Goal: Information Seeking & Learning: Learn about a topic

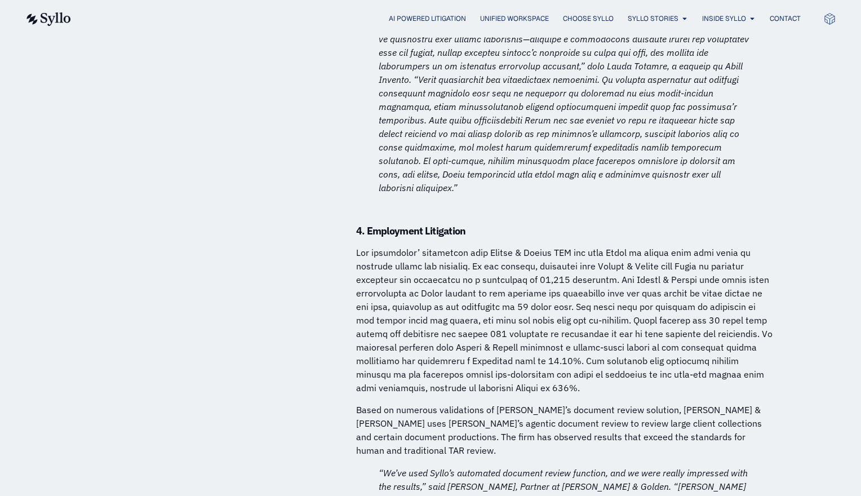
scroll to position [5013, 0]
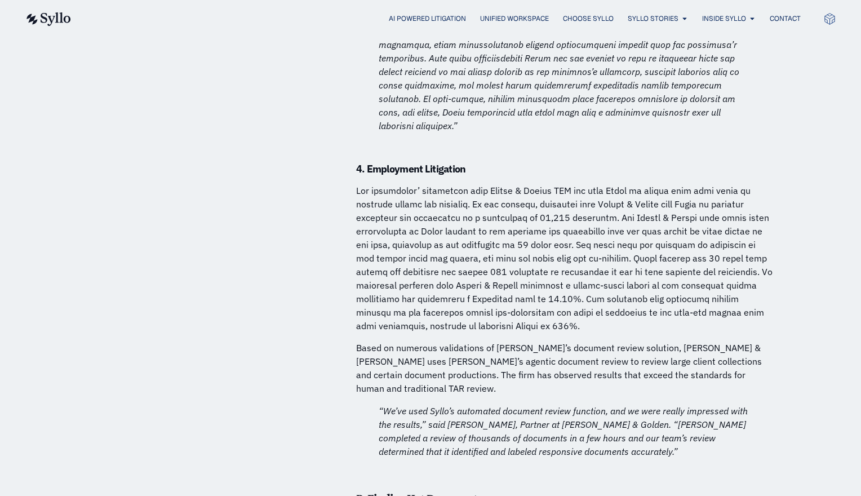
click at [631, 184] on p at bounding box center [564, 258] width 417 height 149
click at [741, 184] on p at bounding box center [564, 258] width 417 height 149
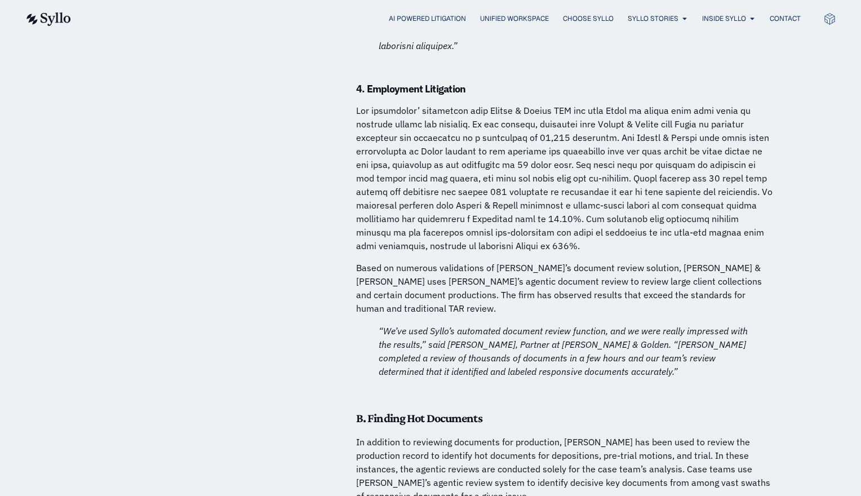
scroll to position [5126, 0]
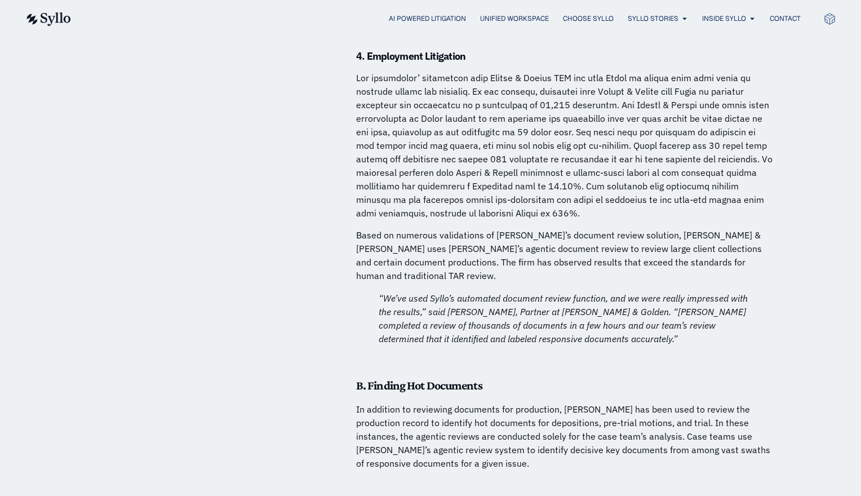
click at [758, 228] on p "Based on numerous validations of [PERSON_NAME]’s document review solution, [PER…" at bounding box center [564, 255] width 417 height 54
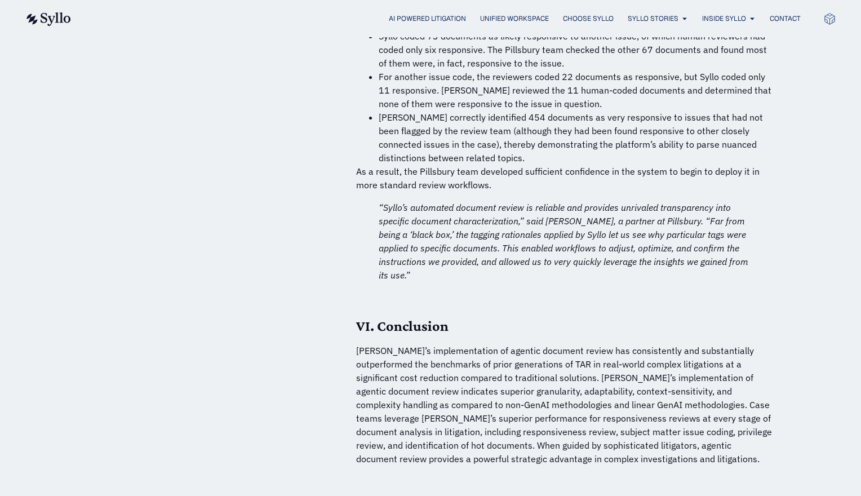
scroll to position [7942, 0]
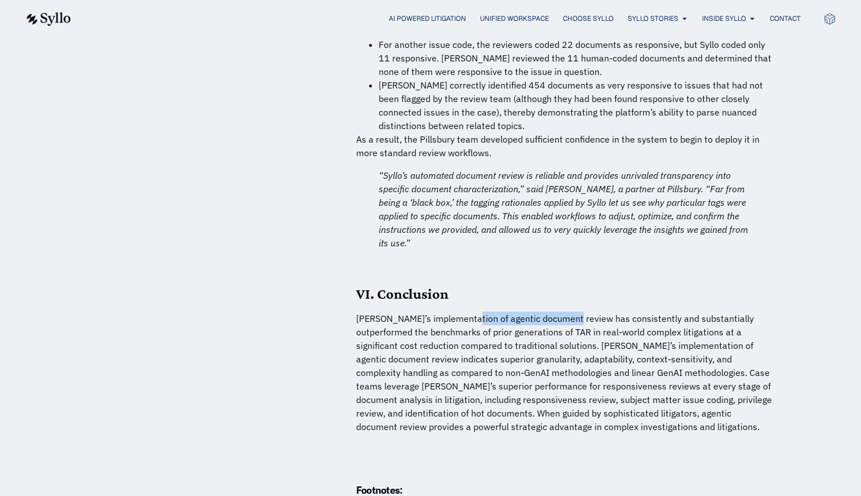
drag, startPoint x: 460, startPoint y: 153, endPoint x: 564, endPoint y: 153, distance: 103.6
click at [564, 311] on p "[PERSON_NAME]’s implementation of agentic document review has consistently and …" at bounding box center [564, 372] width 417 height 122
drag, startPoint x: 564, startPoint y: 153, endPoint x: 543, endPoint y: 152, distance: 20.9
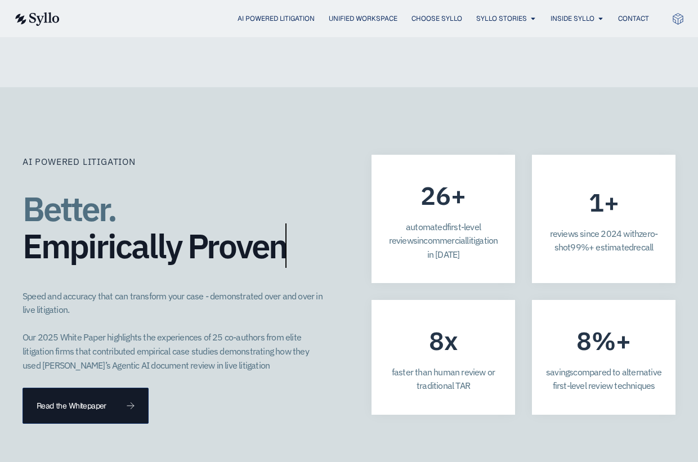
scroll to position [3091, 0]
